Goal: Task Accomplishment & Management: Use online tool/utility

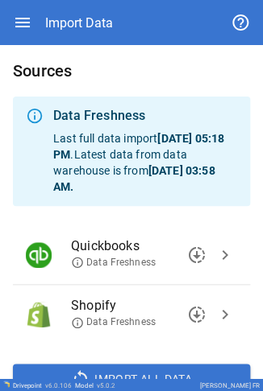
click at [83, 2] on div "downloading chevron_right" at bounding box center [208, 255] width 56 height 32
click at [83, 2] on span "chevron_right" at bounding box center [224, 255] width 19 height 19
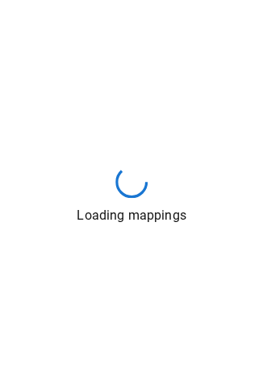
click at [83, 2] on div "Loading mappings" at bounding box center [131, 195] width 263 height 391
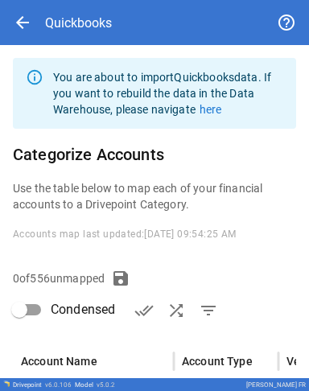
scroll to position [237, 0]
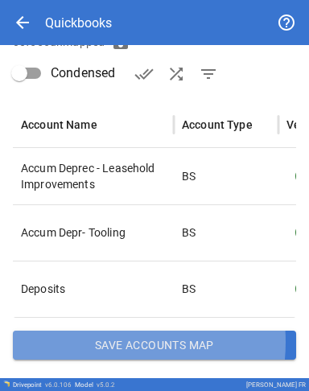
click at [83, 2] on button "Save Accounts Map" at bounding box center [155, 345] width 284 height 29
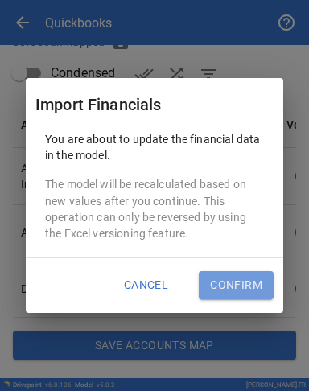
click at [83, 2] on button "Confirm" at bounding box center [236, 285] width 75 height 29
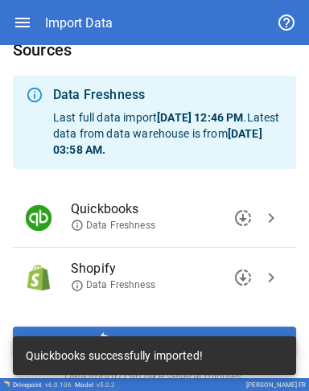
scroll to position [41, 0]
